Goal: Book appointment/travel/reservation

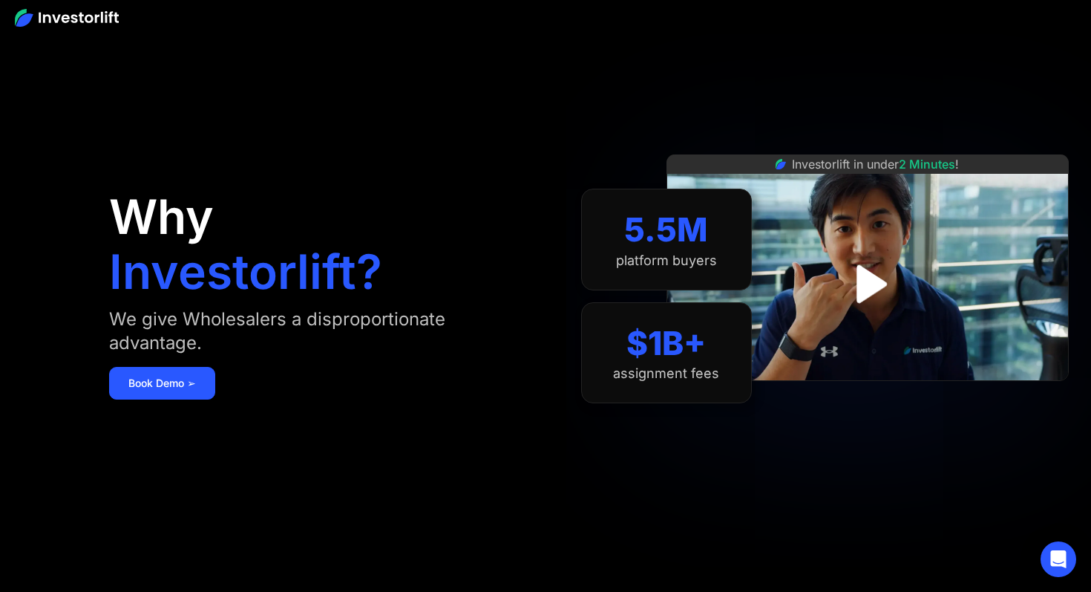
click at [36, 14] on img at bounding box center [67, 18] width 104 height 18
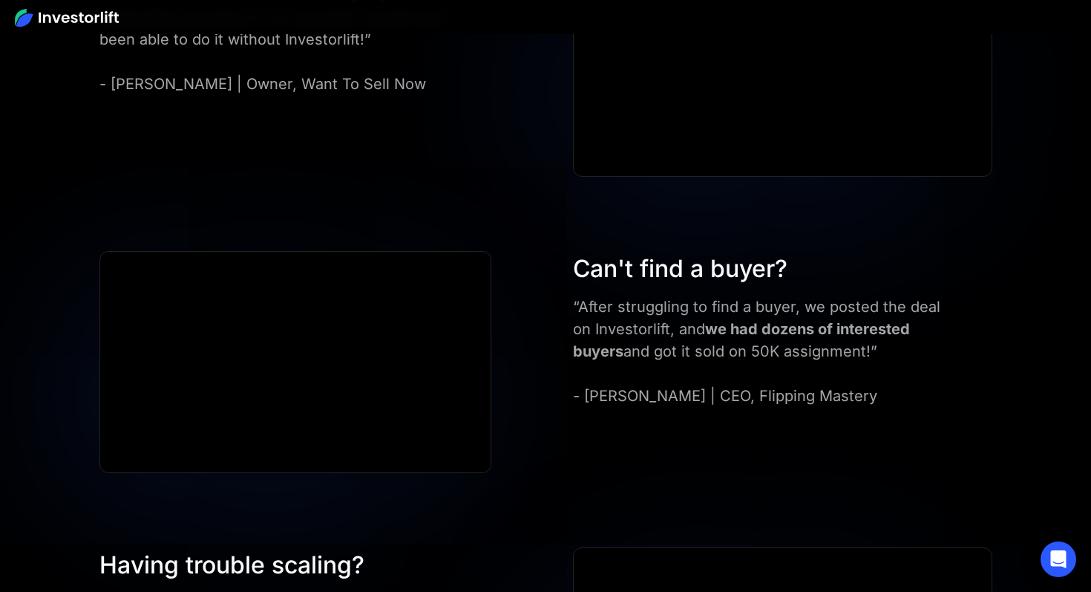
scroll to position [3284, 0]
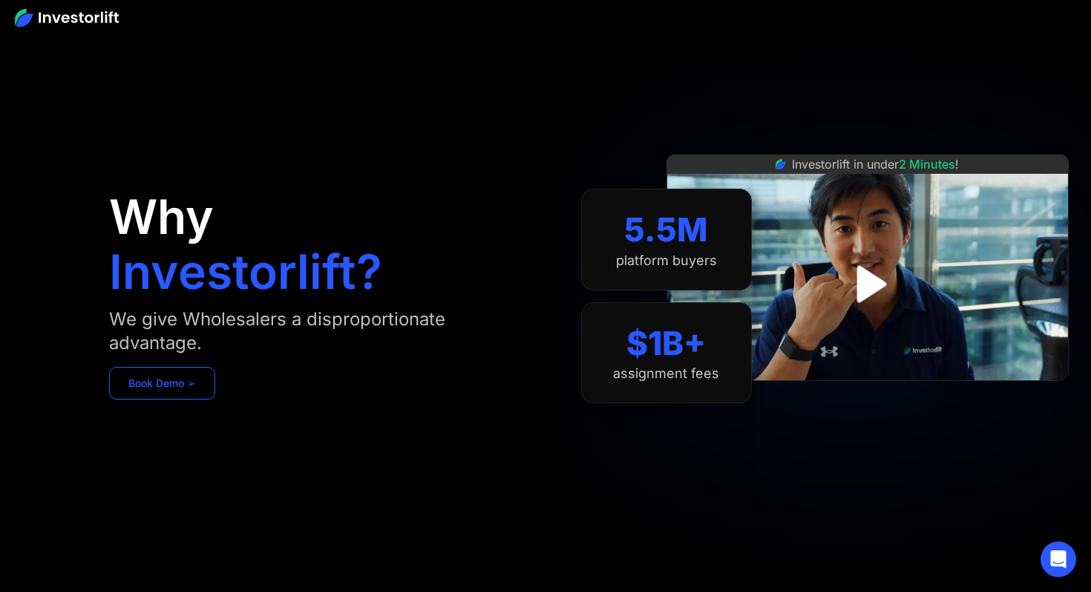
click at [194, 384] on link "Book Demo ➢" at bounding box center [162, 383] width 106 height 33
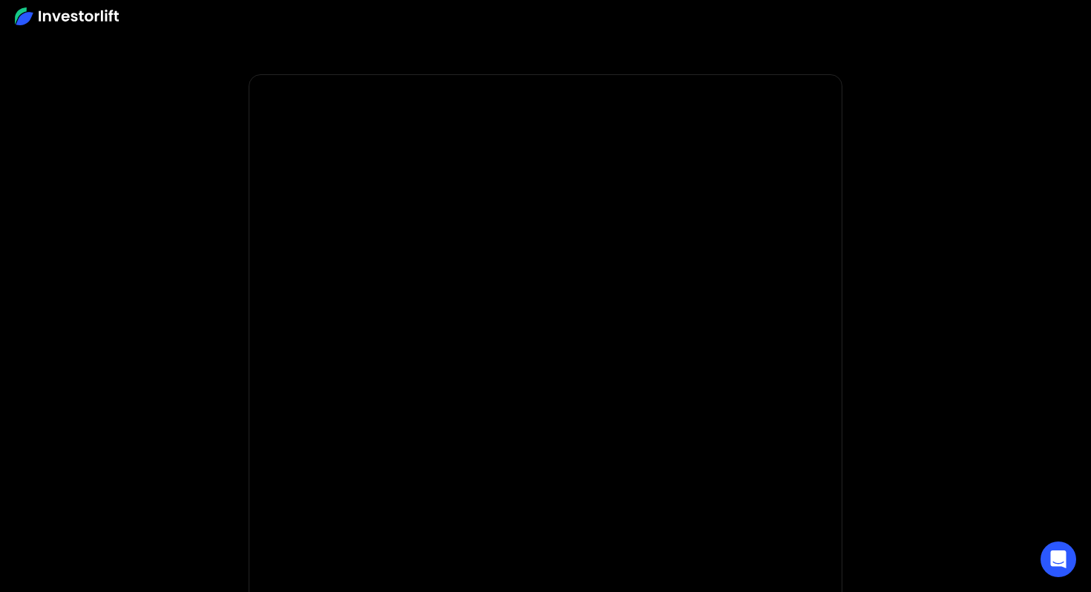
scroll to position [297, 0]
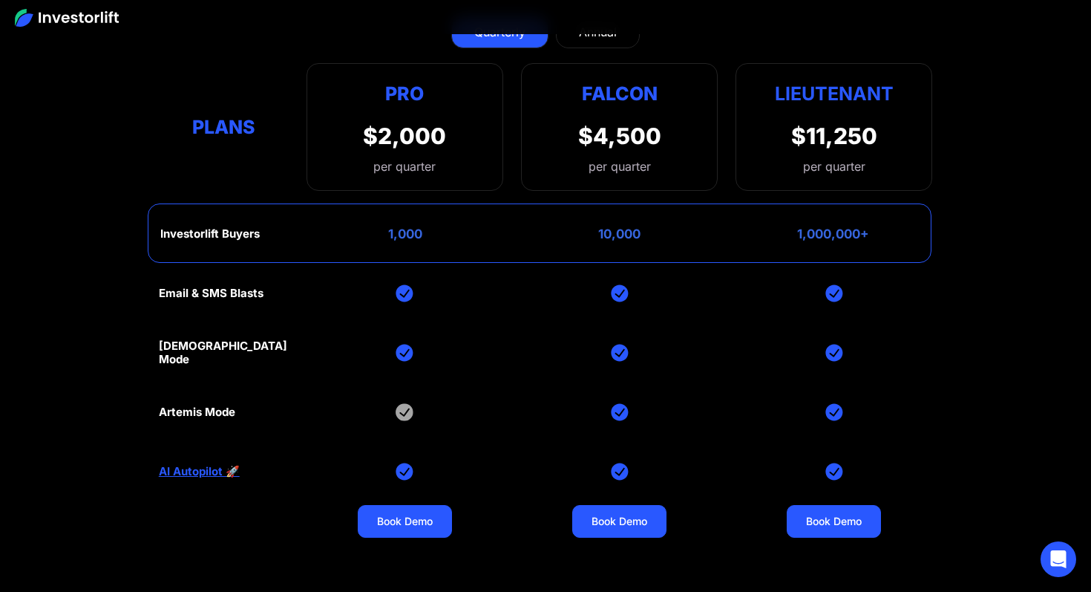
scroll to position [6012, 0]
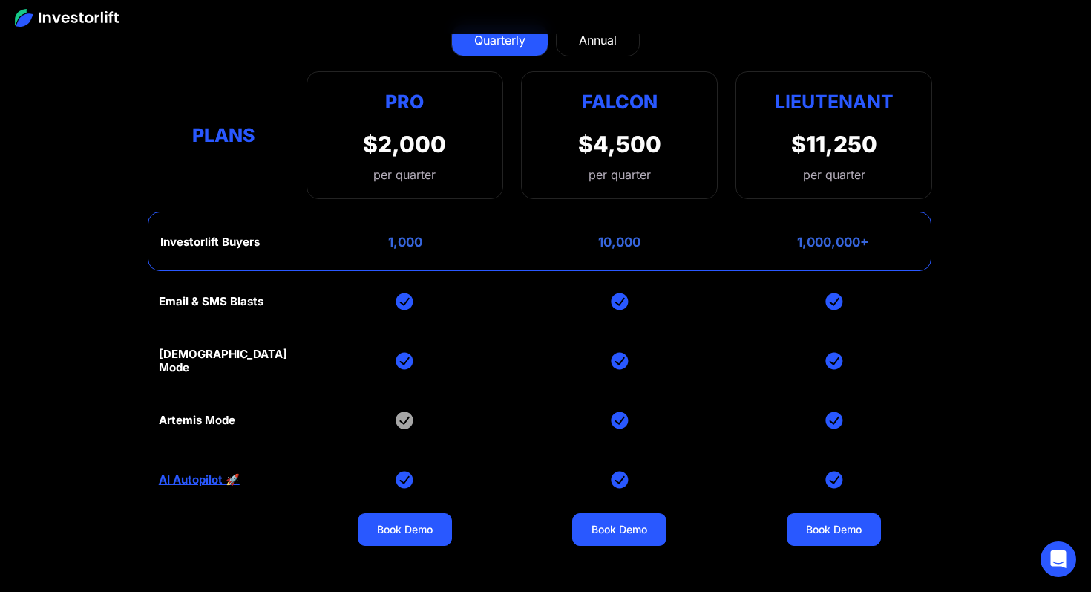
click at [601, 41] on div "Annual" at bounding box center [598, 40] width 38 height 18
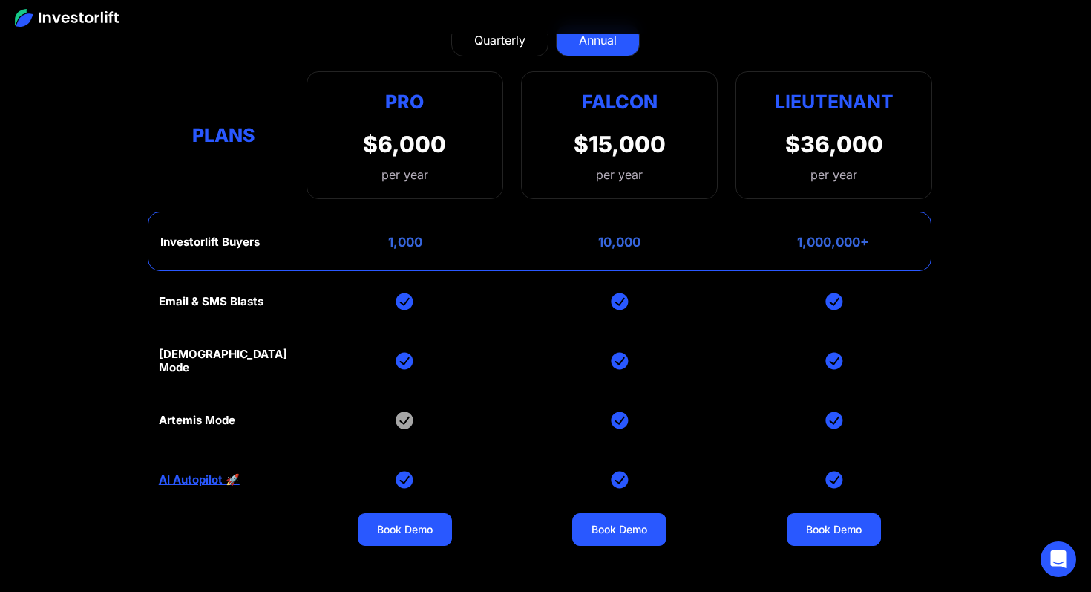
click at [507, 44] on div "Quarterly" at bounding box center [499, 40] width 51 height 18
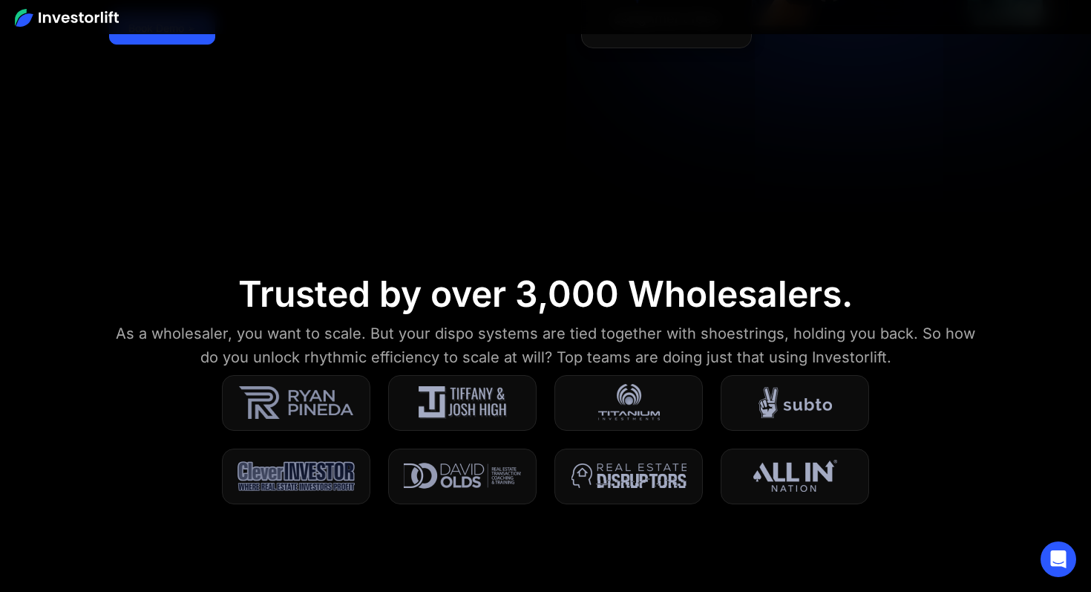
scroll to position [0, 0]
